Goal: Task Accomplishment & Management: Use online tool/utility

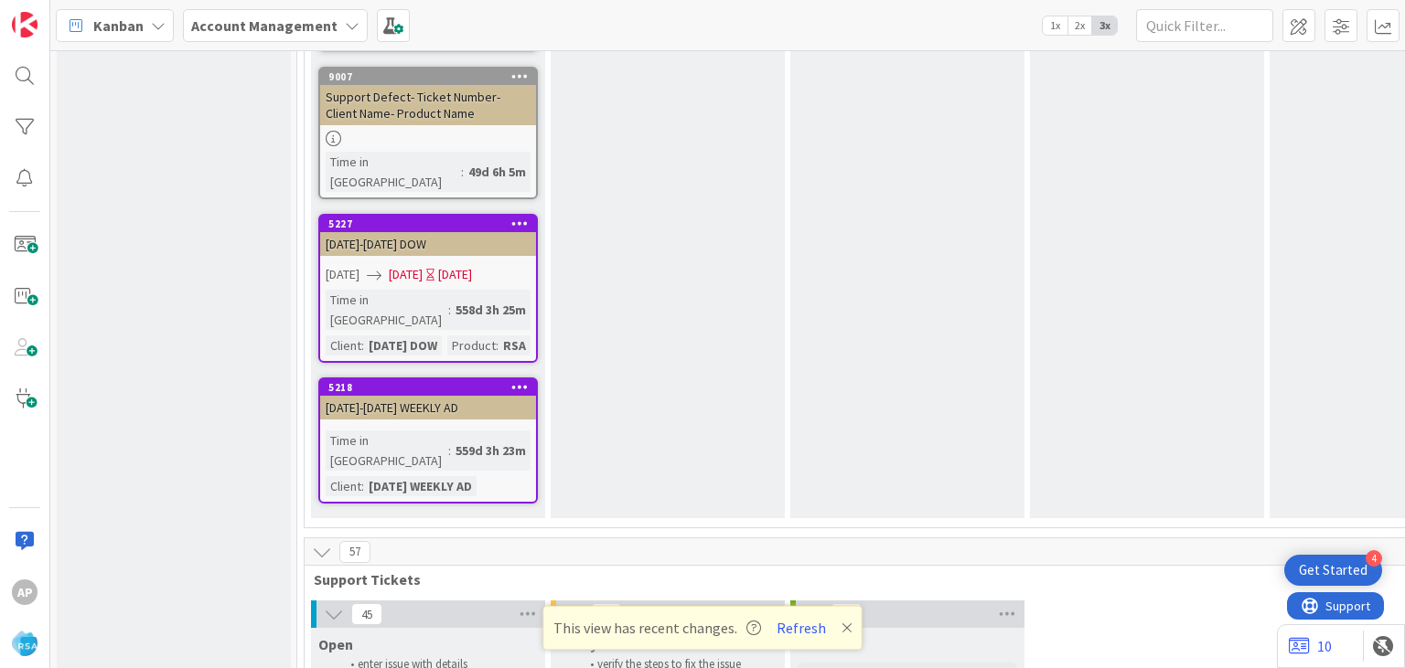
scroll to position [3760, 0]
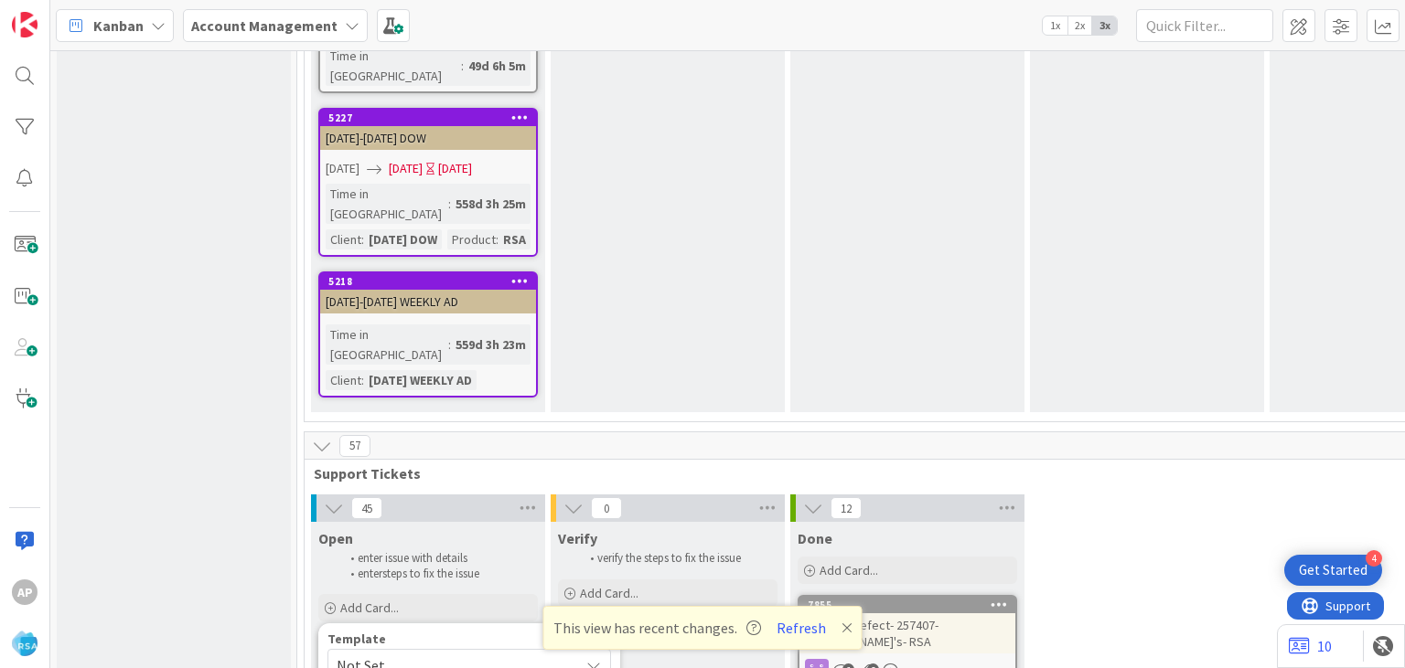
scroll to position [3870, 0]
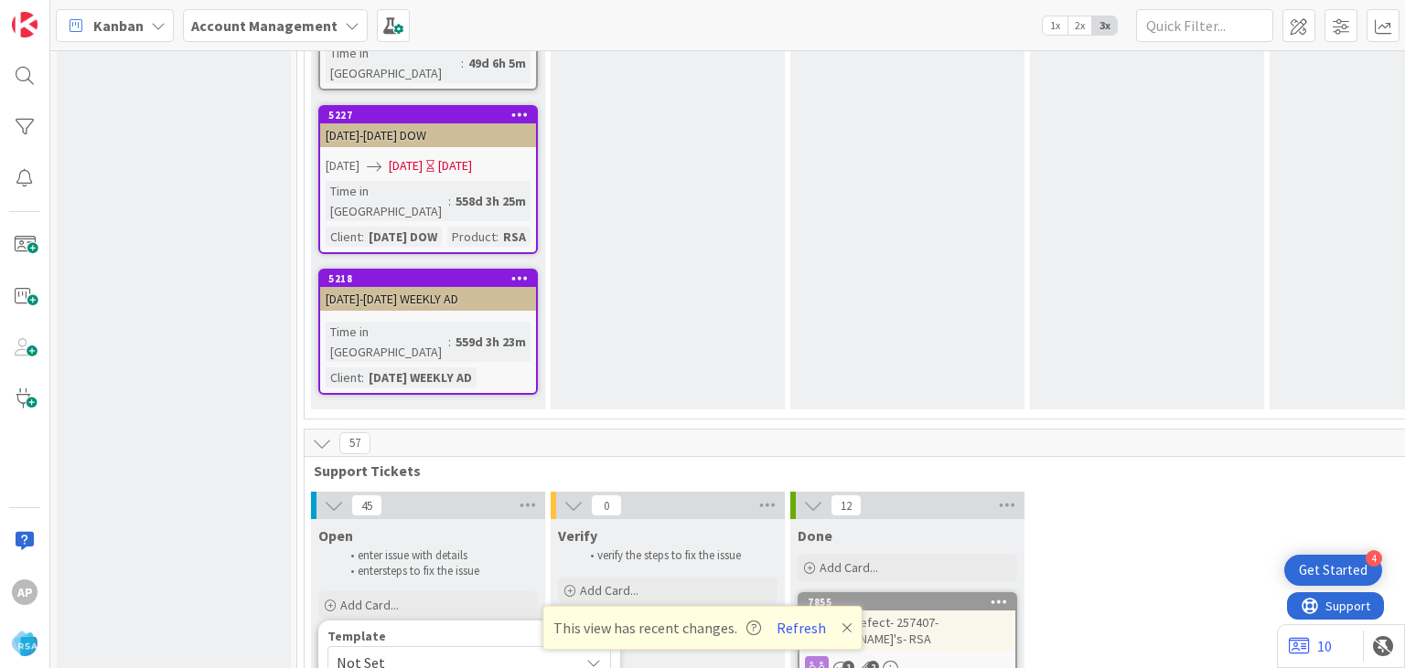
type textarea "x"
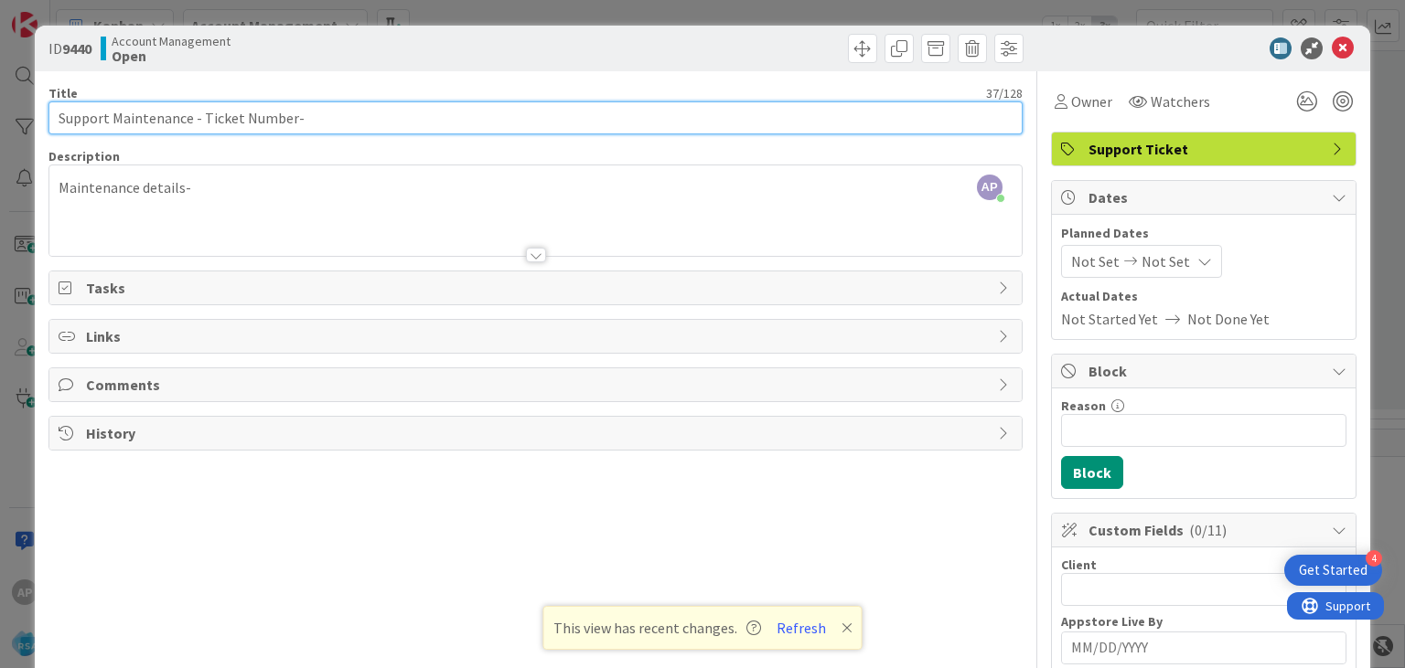
drag, startPoint x: 202, startPoint y: 119, endPoint x: 266, endPoint y: 119, distance: 64.0
click at [266, 119] on input "Support Maintenance - Ticket Number-" at bounding box center [534, 117] width 973 height 33
drag, startPoint x: 290, startPoint y: 119, endPoint x: 202, endPoint y: 119, distance: 87.8
click at [202, 119] on input "Support Maintenance - Ticket Number-" at bounding box center [534, 117] width 973 height 33
paste input "#318558"
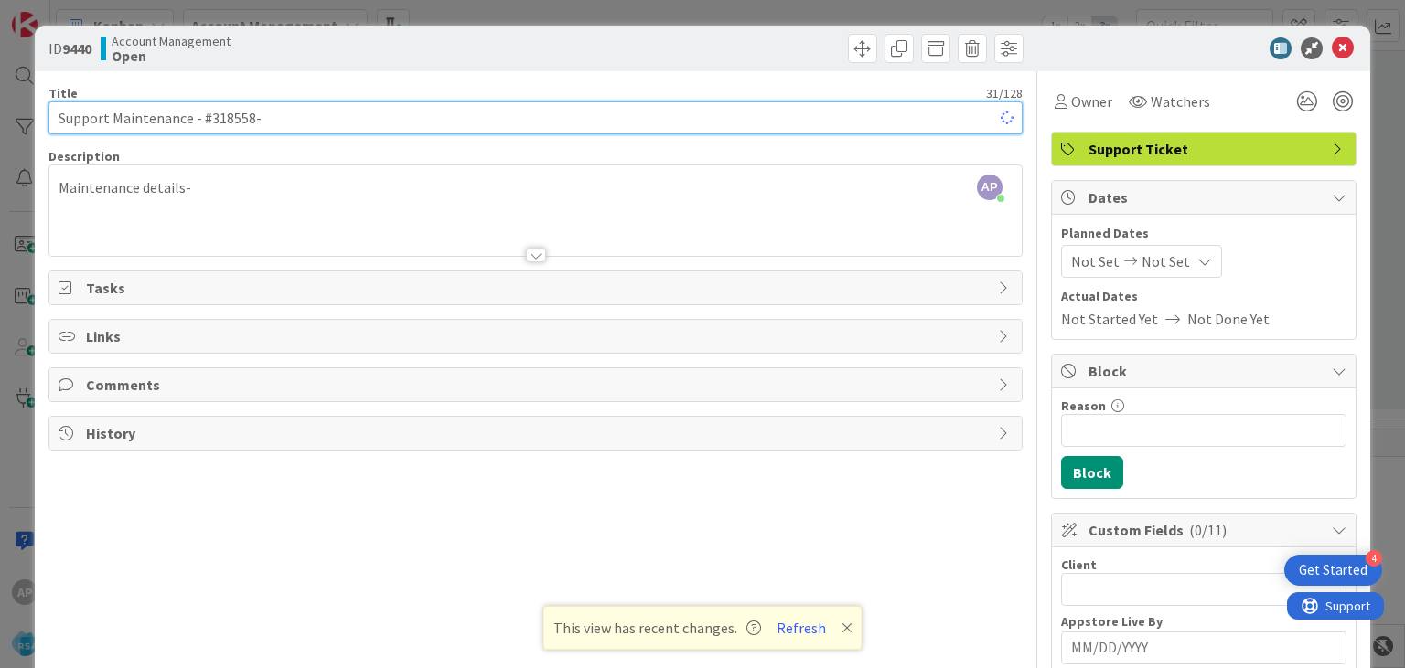
click at [210, 119] on input "Support Maintenance - #318558-" at bounding box center [534, 117] width 973 height 33
click at [265, 123] on input "Support Maintenance - 318558-" at bounding box center [534, 117] width 973 height 33
type input "Support Maintenance - 318558-"
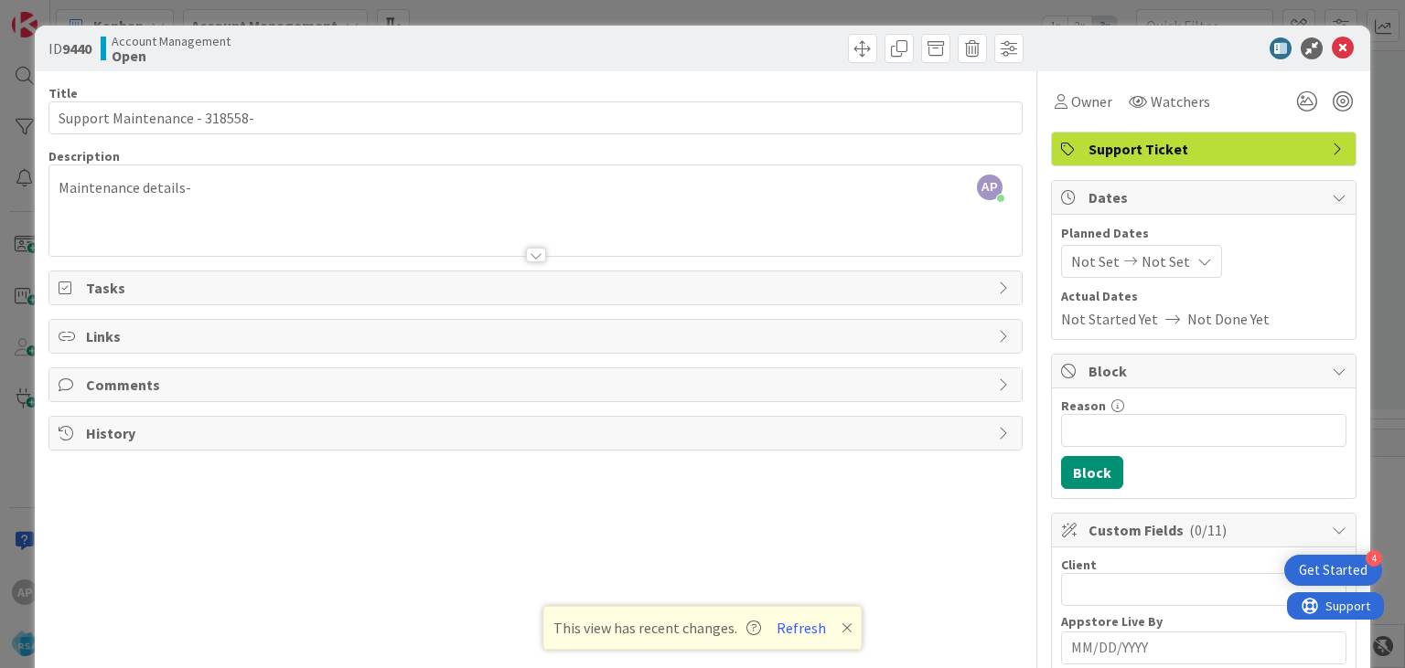
click at [535, 251] on div at bounding box center [536, 255] width 20 height 15
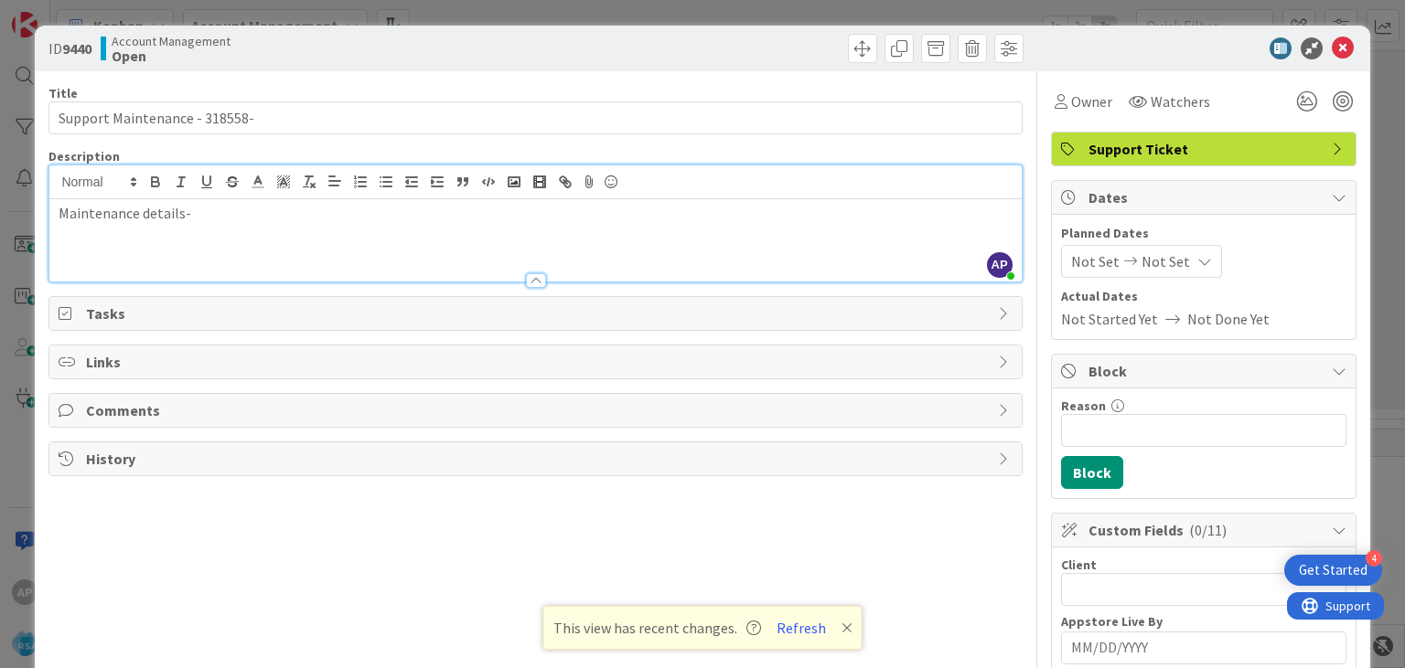
click at [264, 221] on p "Maintenance details-" at bounding box center [535, 213] width 953 height 21
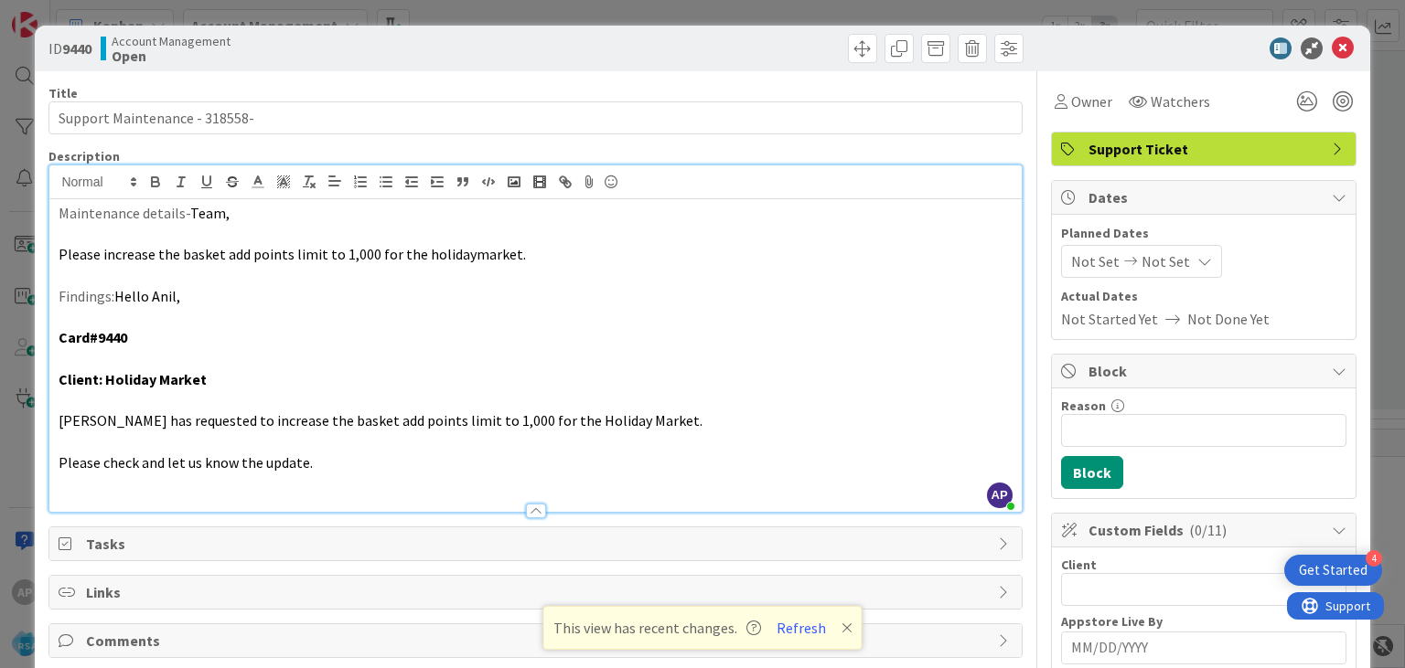
click at [1079, 256] on span "Not Set" at bounding box center [1095, 262] width 48 height 22
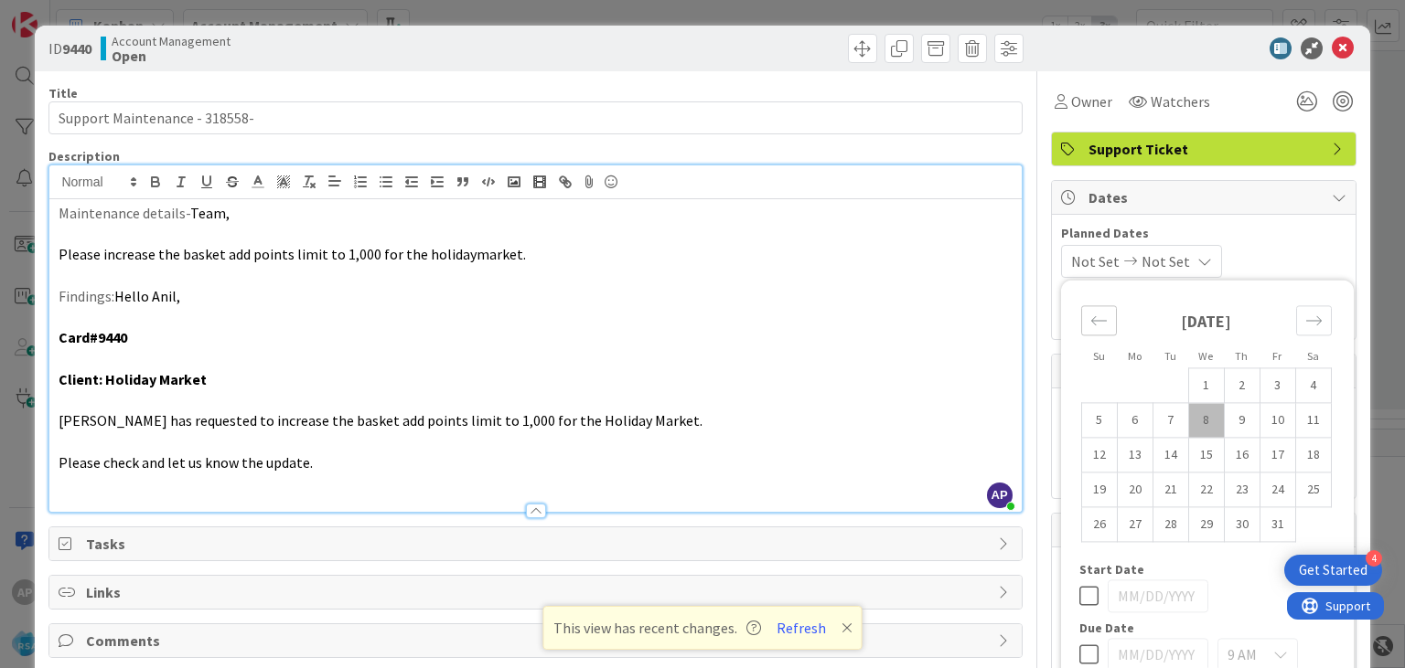
click at [1099, 322] on icon "Move backward to switch to the previous month." at bounding box center [1098, 320] width 17 height 17
click at [1130, 529] on td "29" at bounding box center [1134, 524] width 36 height 35
type input "[DATE]"
click at [1315, 328] on icon "Move forward to switch to the next month." at bounding box center [1313, 320] width 17 height 17
click at [1276, 426] on td "10" at bounding box center [1277, 420] width 36 height 35
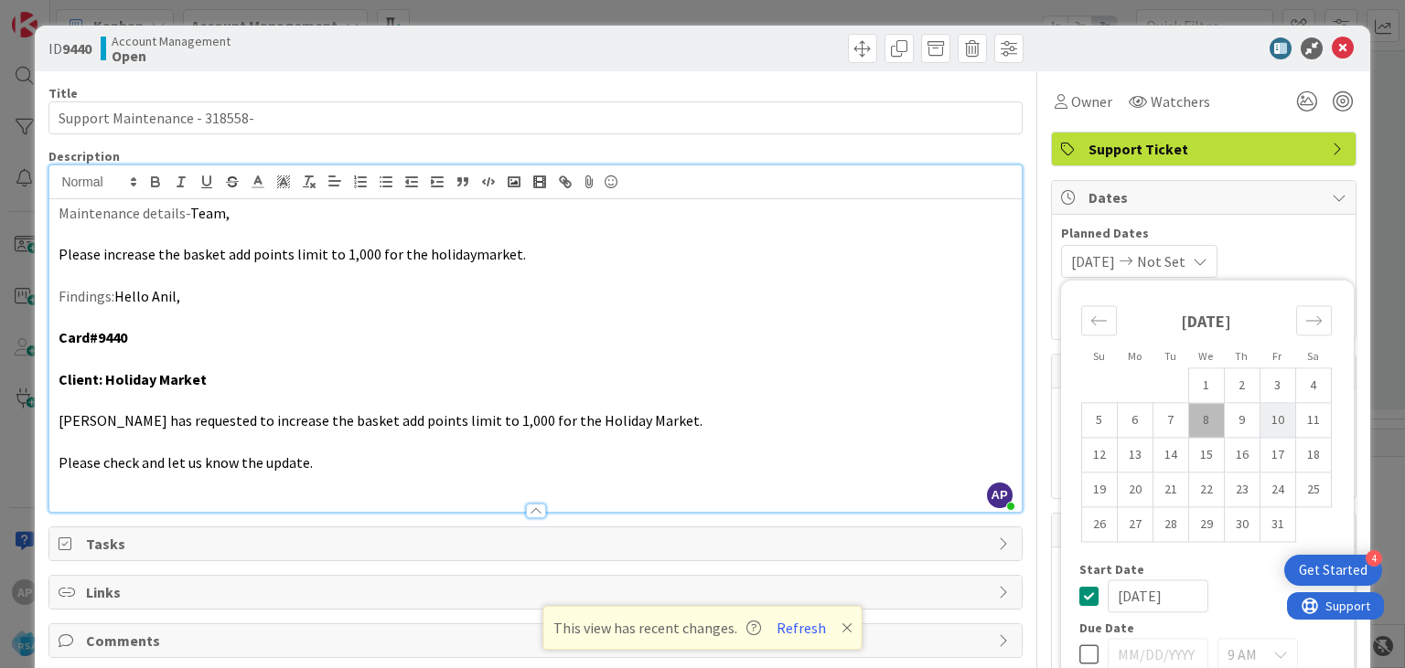
type input "[DATE]"
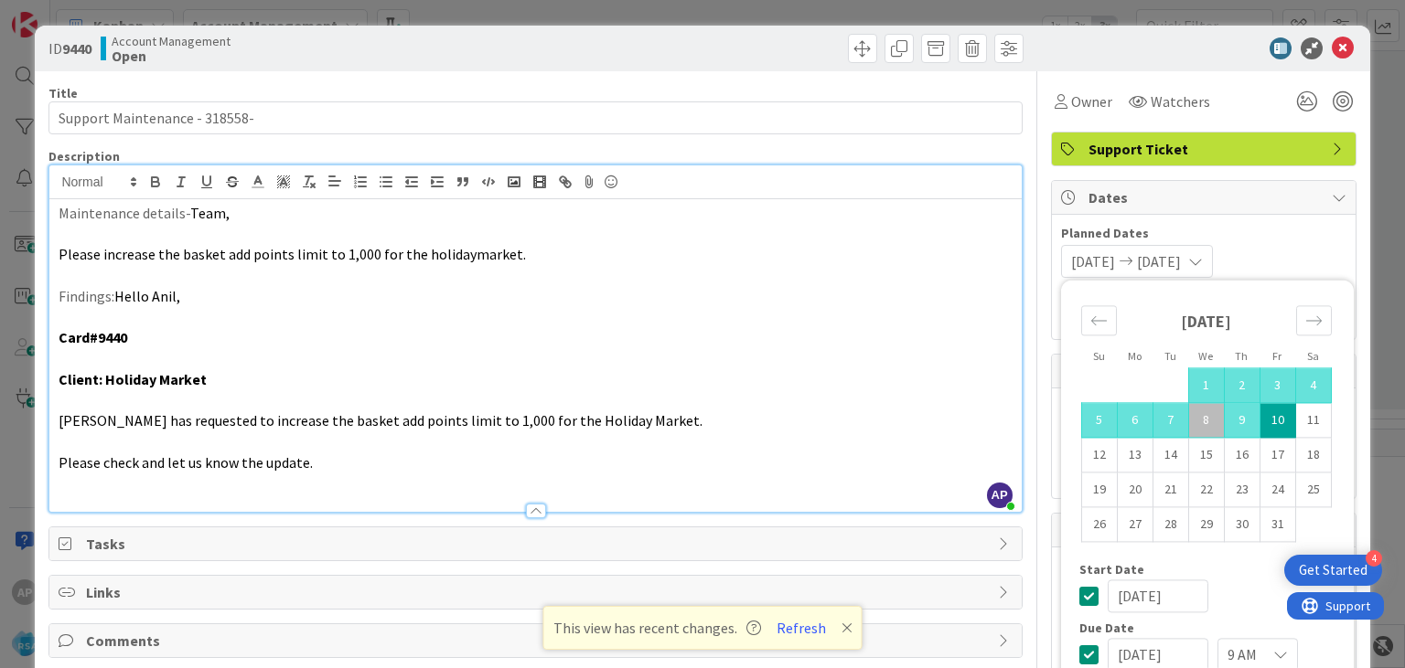
click at [1273, 248] on div "[DATE] [DATE] Su Mo Tu We Th Fr Sa [DATE] 1 2 3 4 5 6 7 8 9 10 11 12 13 14 15 1…" at bounding box center [1203, 261] width 285 height 33
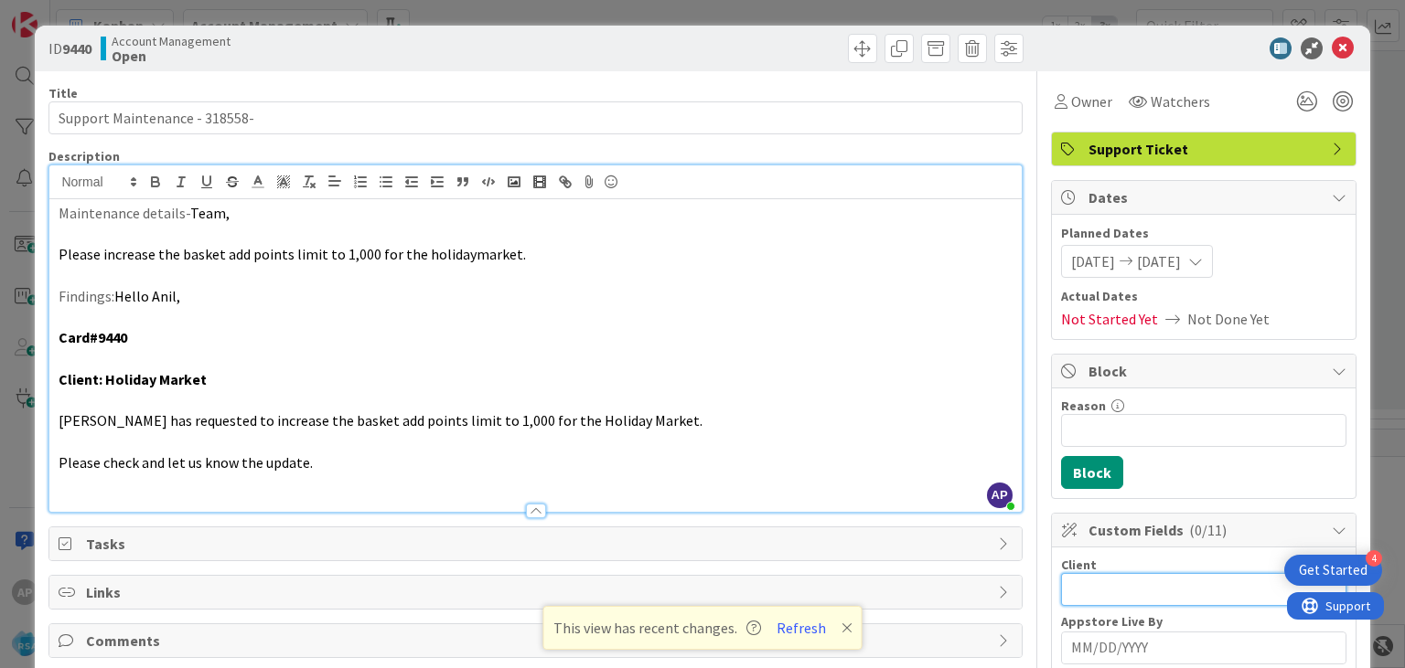
click at [1066, 584] on input "text" at bounding box center [1203, 589] width 285 height 33
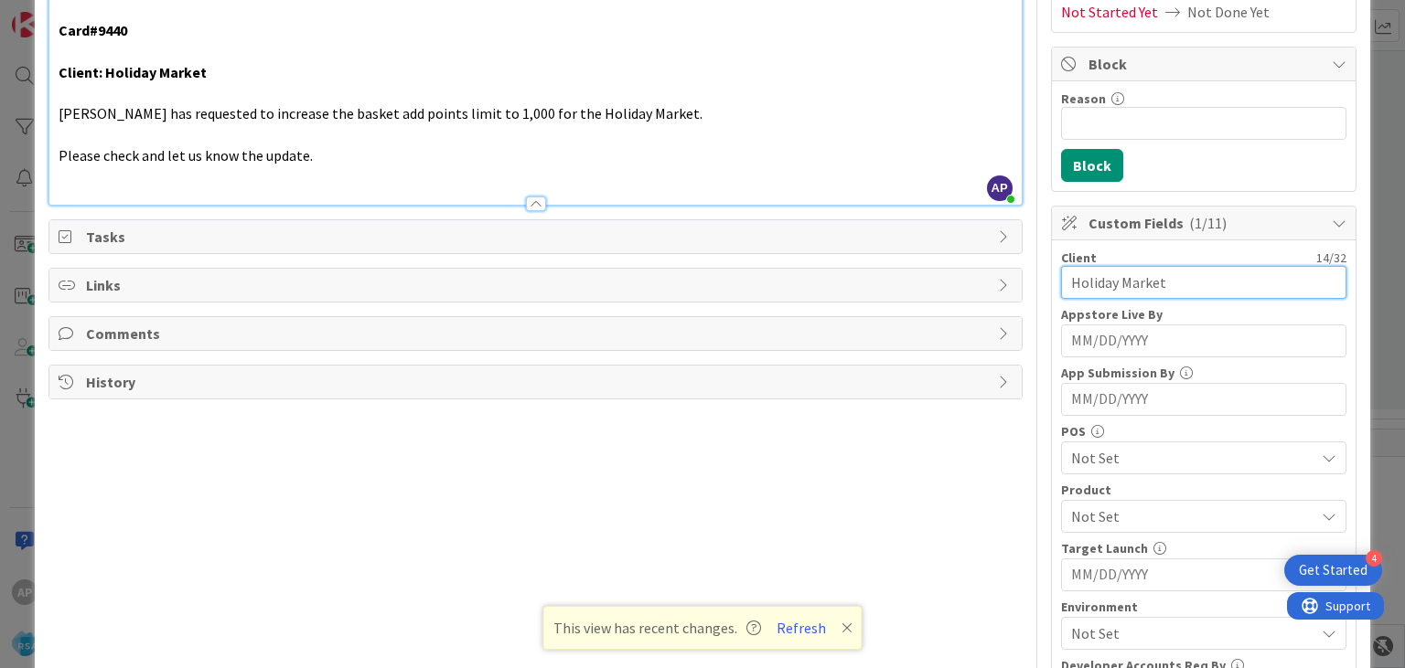
scroll to position [377, 0]
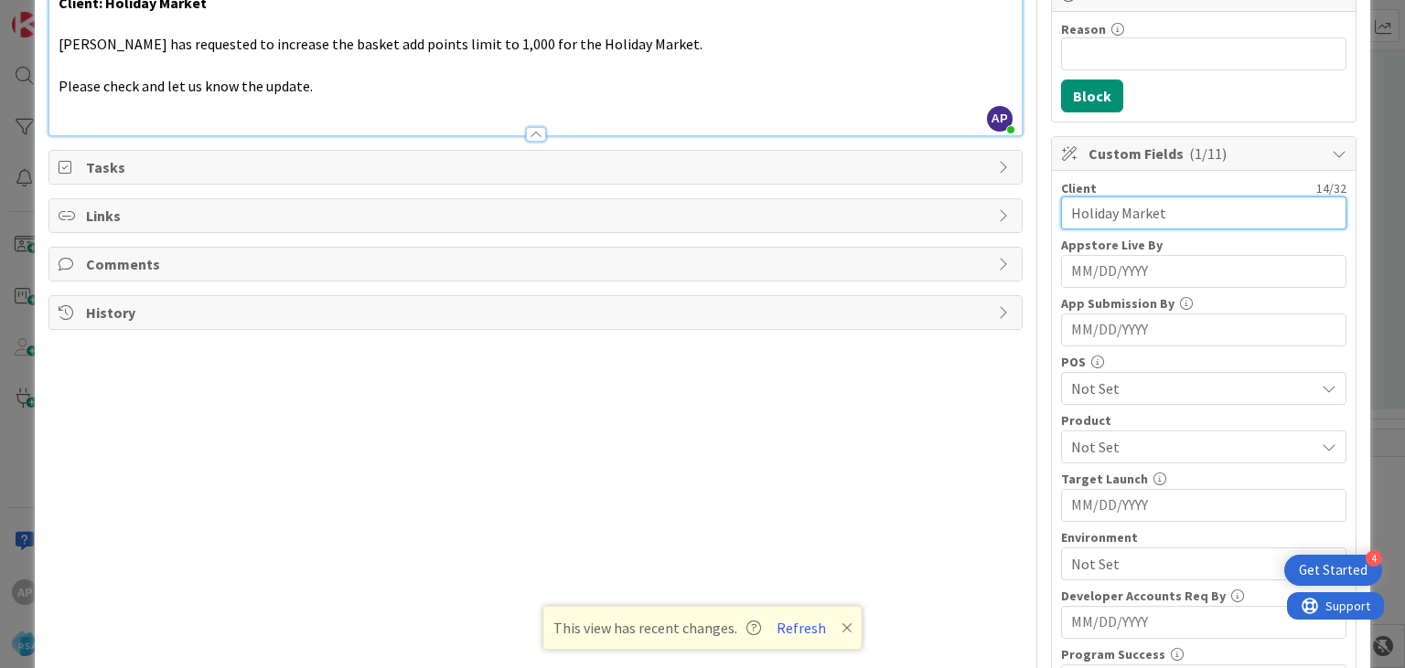
type input "Holiday Market"
click at [1123, 442] on span "Not Set" at bounding box center [1192, 447] width 243 height 22
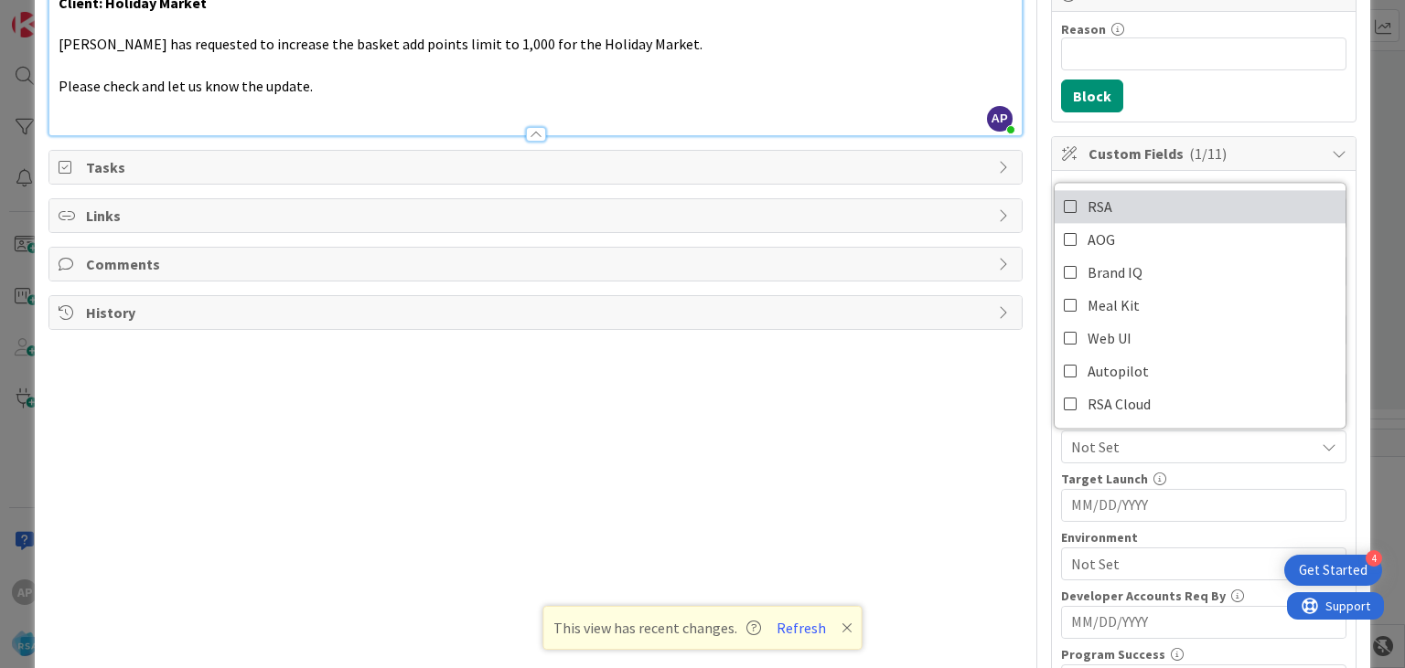
click at [1067, 199] on icon at bounding box center [1070, 206] width 15 height 27
click at [1055, 434] on div "Client 14 / 32 Holiday Market Appstore Live By Navigate forward to interact wit…" at bounding box center [1204, 497] width 304 height 653
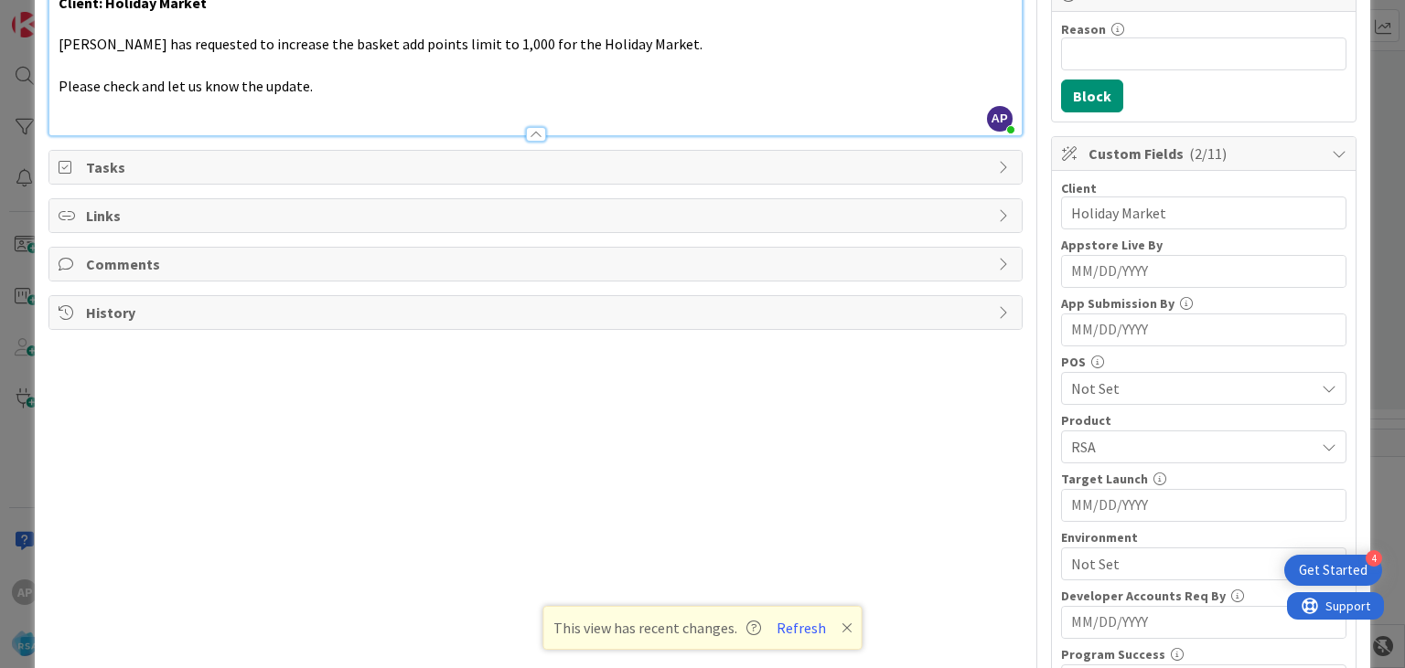
click at [1106, 387] on span "Not Set" at bounding box center [1192, 389] width 243 height 22
click at [1052, 370] on div "Client 14 / 32 Holiday Market Appstore Live By Navigate forward to interact wit…" at bounding box center [1204, 497] width 304 height 653
click at [1086, 555] on span "Not Set" at bounding box center [1192, 564] width 243 height 22
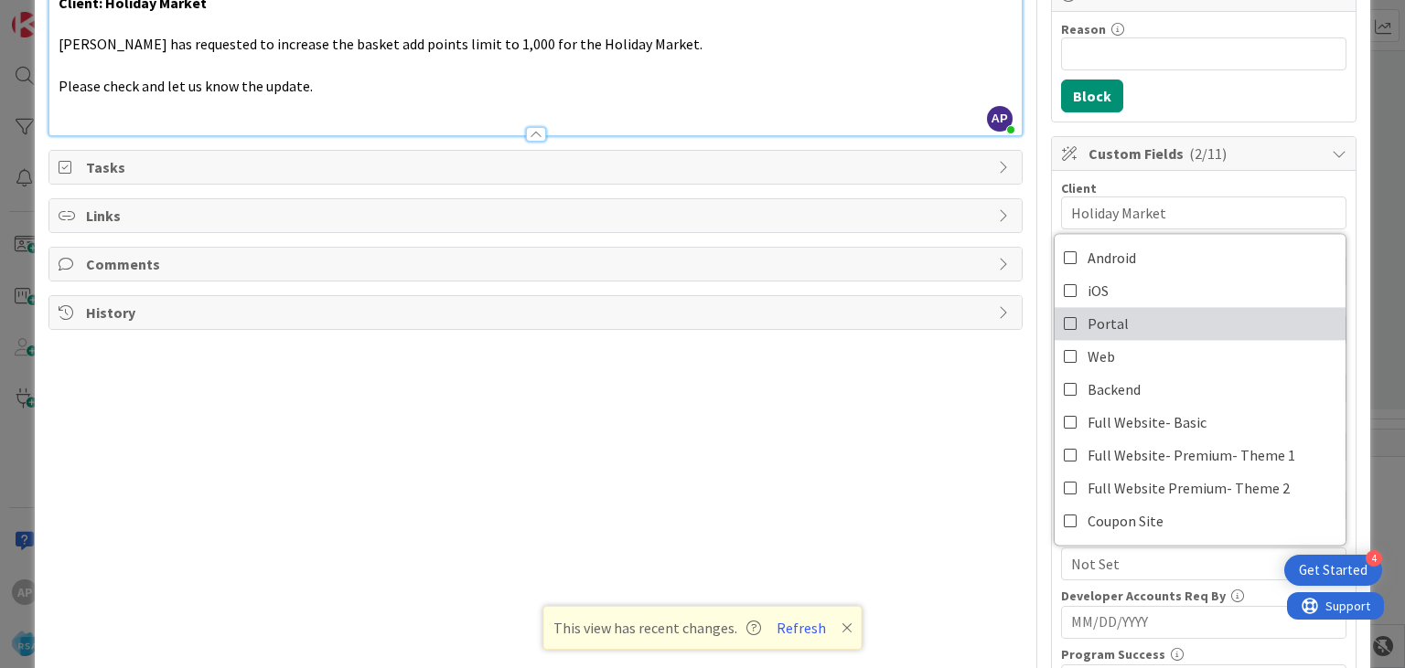
click at [1066, 319] on icon at bounding box center [1070, 323] width 15 height 27
click at [1045, 549] on div "Title 30 / 128 Support Maintenance - 318558- Description AP [PERSON_NAME] p m j…" at bounding box center [701, 333] width 1307 height 1276
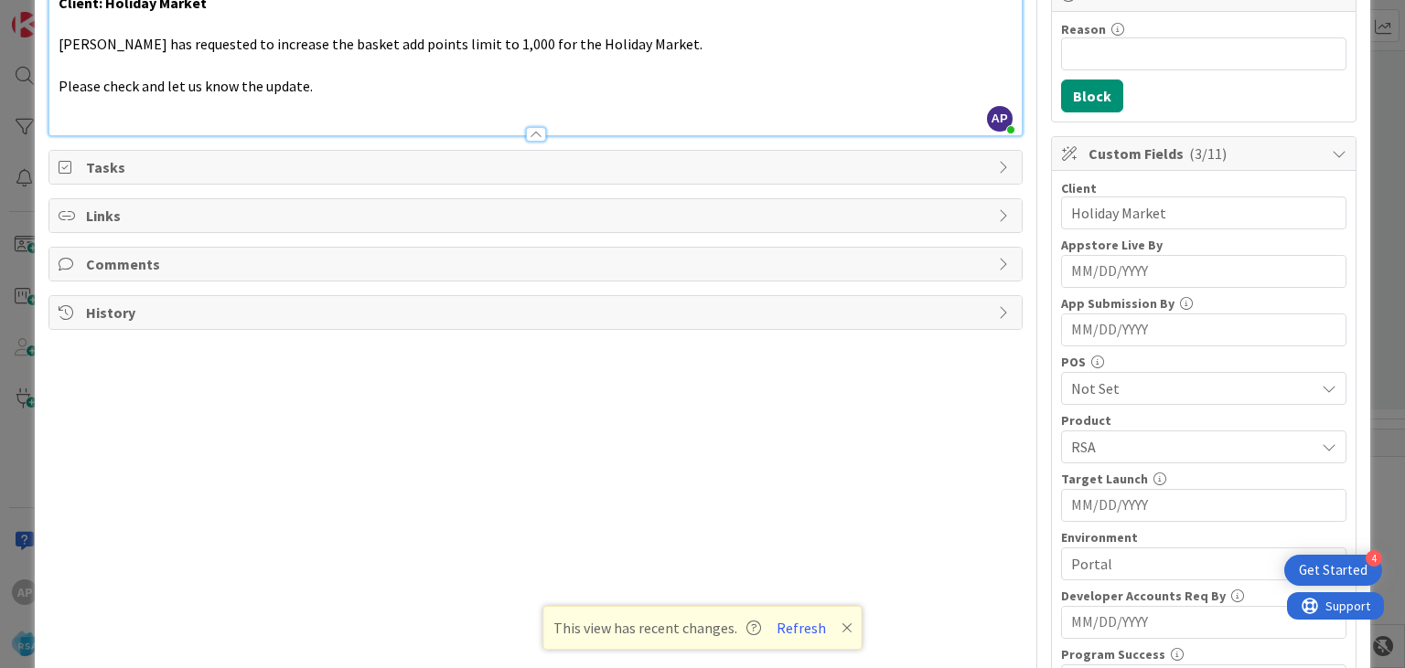
scroll to position [0, 0]
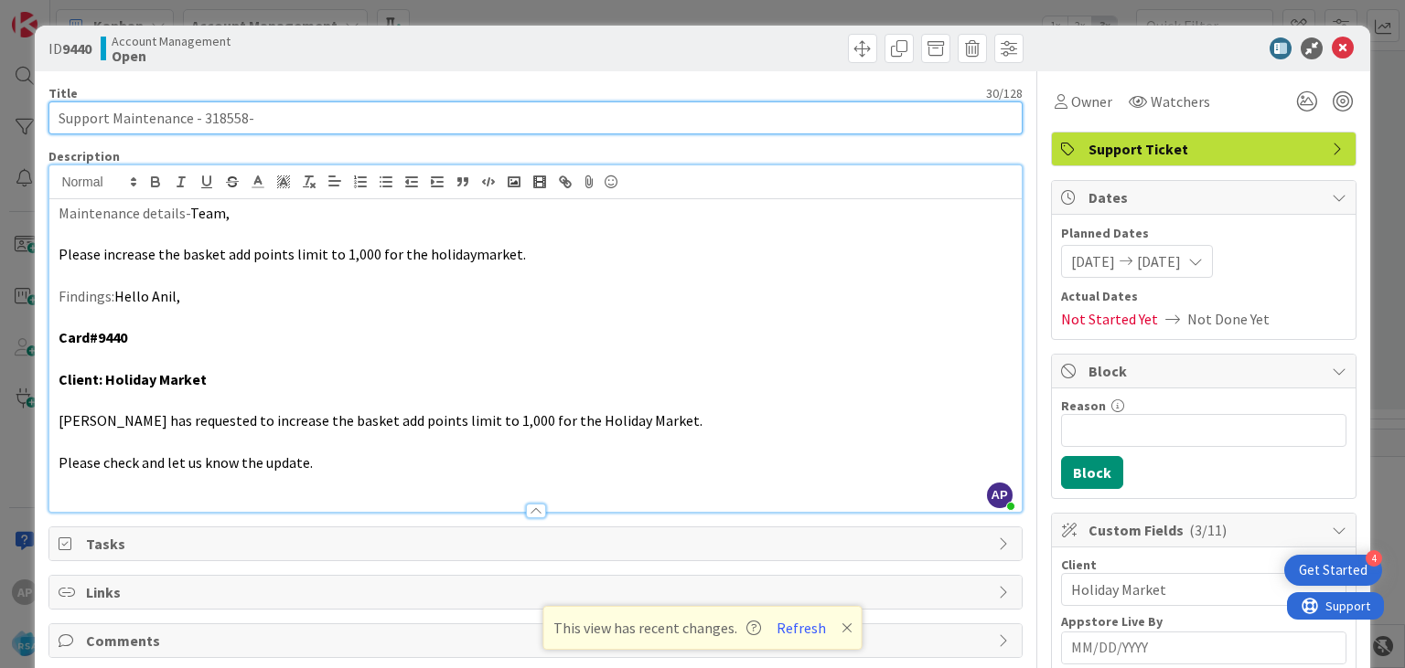
click at [283, 119] on input "Support Maintenance - 318558-" at bounding box center [534, 117] width 973 height 33
type input "Support Maintenance - 318558- Holiday Market"
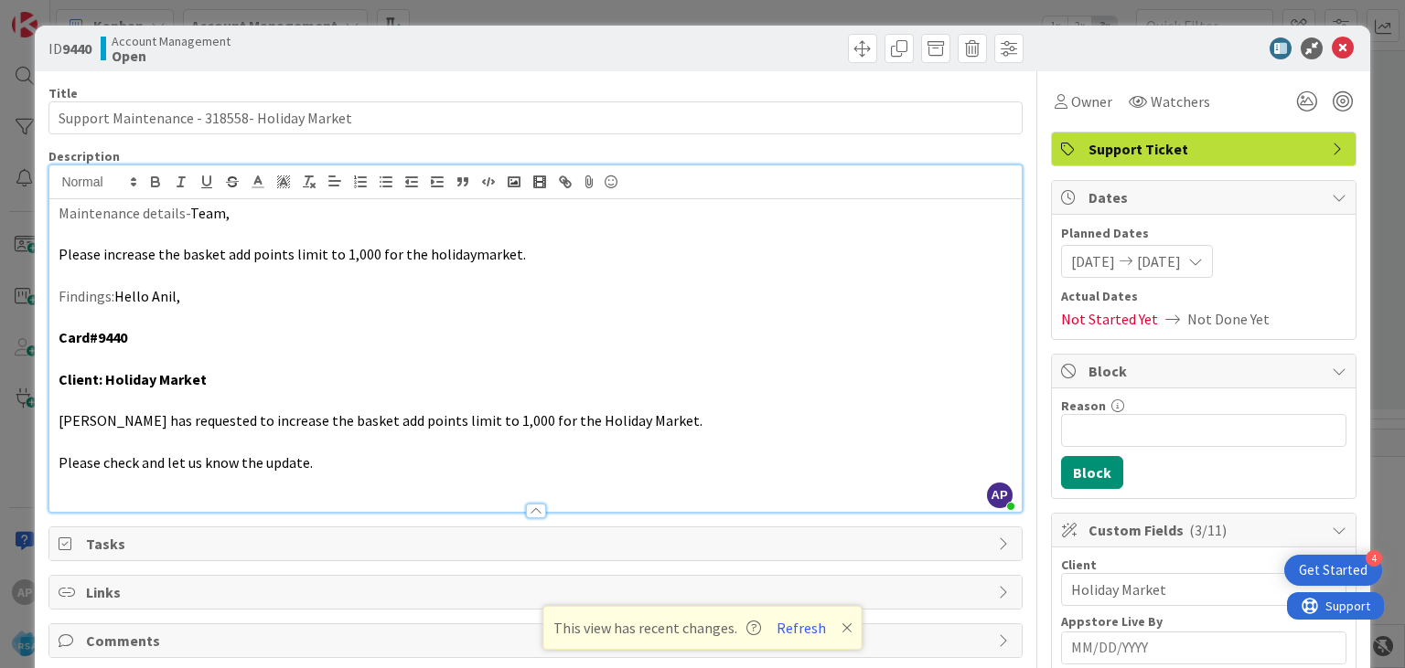
click at [423, 257] on span "Please increase the basket add points limit to 1,000 for the holidaymarket." at bounding box center [292, 254] width 467 height 18
click at [466, 257] on span "Please increase the basket add points limit to 1,000 for the Holidaymarket." at bounding box center [293, 254] width 469 height 18
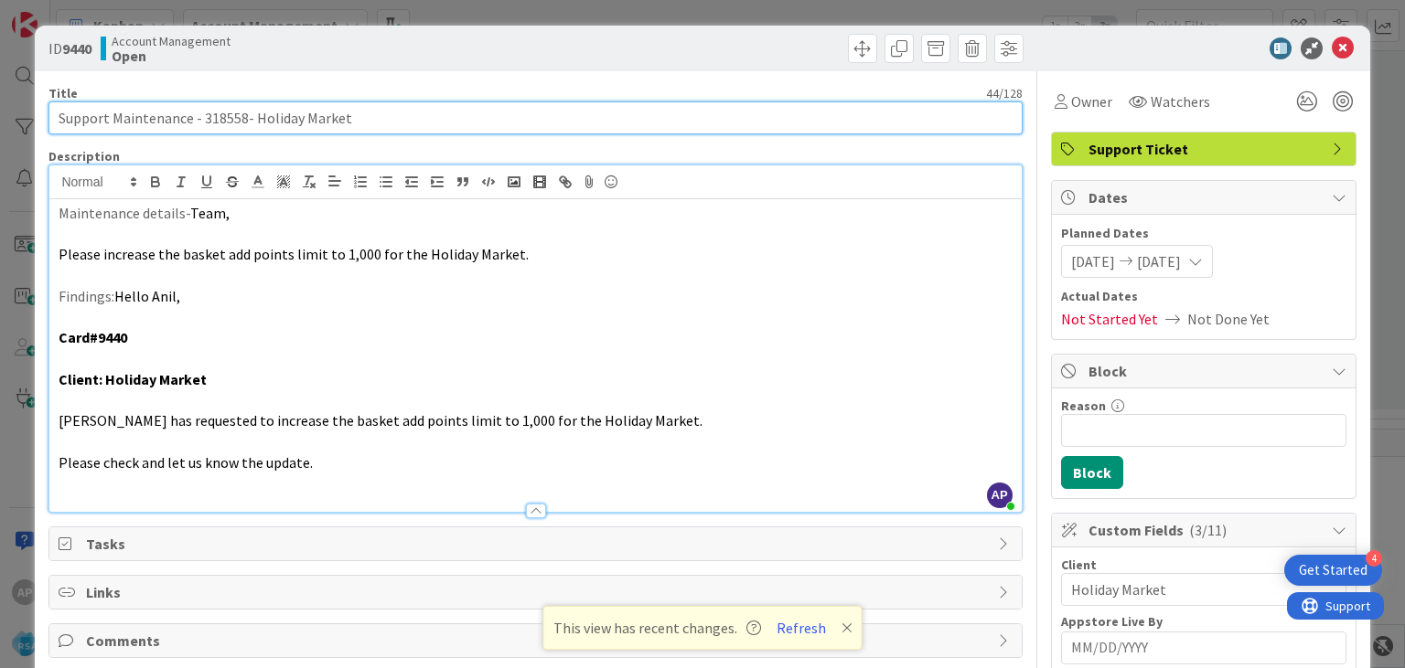
drag, startPoint x: 112, startPoint y: 120, endPoint x: 351, endPoint y: 130, distance: 238.9
click at [351, 130] on input "Support Maintenance - 318558- Holiday Market" at bounding box center [534, 117] width 973 height 33
